Goal: Transaction & Acquisition: Purchase product/service

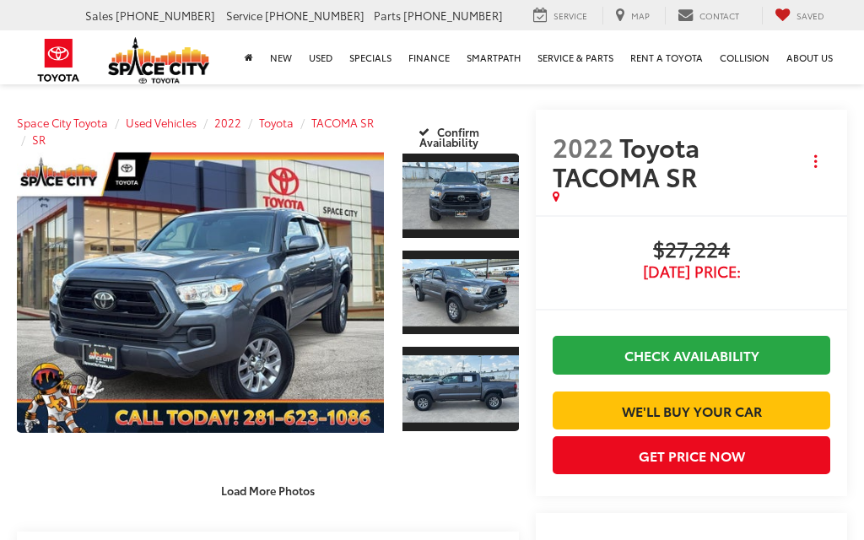
click at [655, 457] on button "Get Price Now" at bounding box center [690, 455] width 277 height 38
click at [730, 454] on button "Get Price Now" at bounding box center [690, 455] width 277 height 38
click at [743, 444] on button "Get Price Now" at bounding box center [690, 455] width 277 height 38
click at [750, 451] on button "Get Price Now" at bounding box center [690, 455] width 277 height 38
